Goal: Task Accomplishment & Management: Use online tool/utility

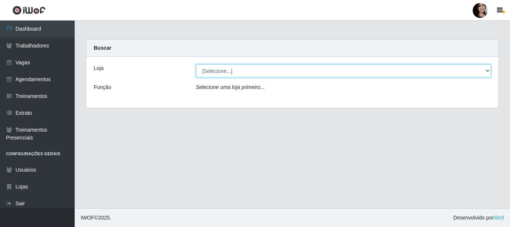
click at [215, 71] on select "[Selecione...] SuperFácil Atacado - [PERSON_NAME]" at bounding box center [343, 70] width 295 height 13
select select "399"
click at [196, 64] on select "[Selecione...] SuperFácil Atacado - [PERSON_NAME]" at bounding box center [343, 70] width 295 height 13
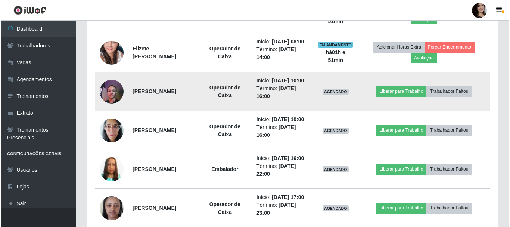
scroll to position [448, 0]
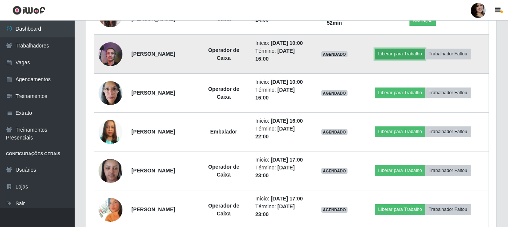
click at [393, 59] on button "Liberar para Trabalho" at bounding box center [400, 54] width 50 height 10
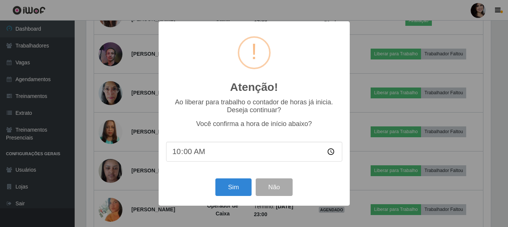
scroll to position [155, 407]
click at [228, 189] on button "Sim" at bounding box center [234, 187] width 36 height 18
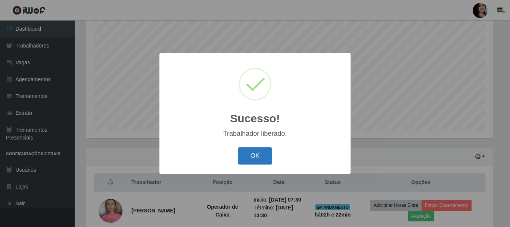
click at [248, 157] on button "OK" at bounding box center [255, 156] width 35 height 18
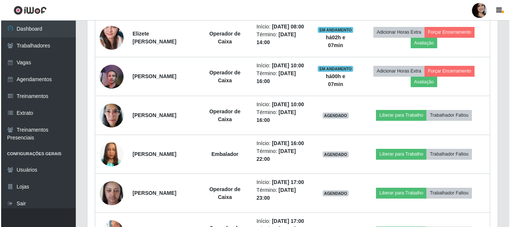
scroll to position [500, 0]
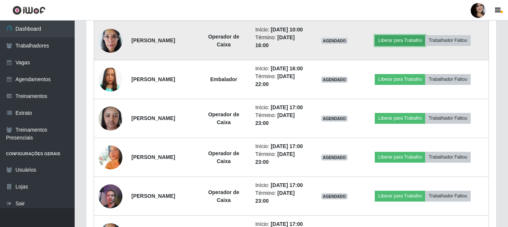
click at [400, 46] on button "Liberar para Trabalho" at bounding box center [400, 40] width 50 height 10
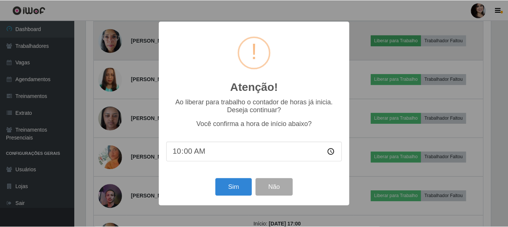
scroll to position [155, 407]
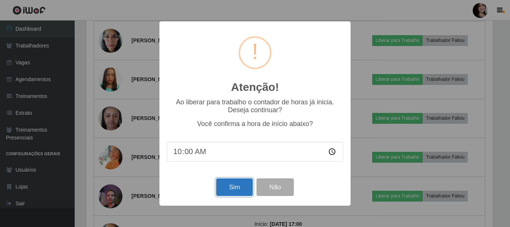
click at [242, 186] on button "Sim" at bounding box center [234, 187] width 36 height 18
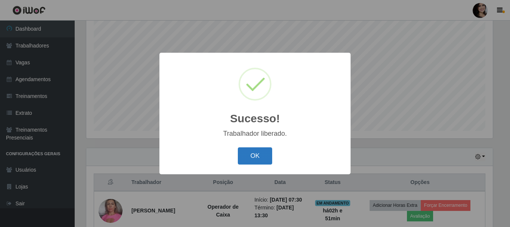
click at [247, 161] on button "OK" at bounding box center [255, 156] width 35 height 18
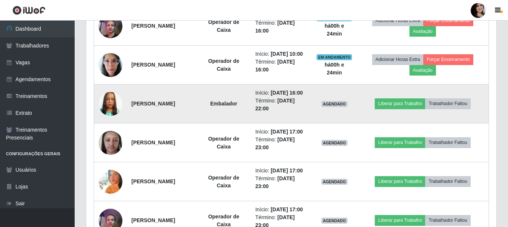
scroll to position [547, 0]
